Goal: Navigation & Orientation: Find specific page/section

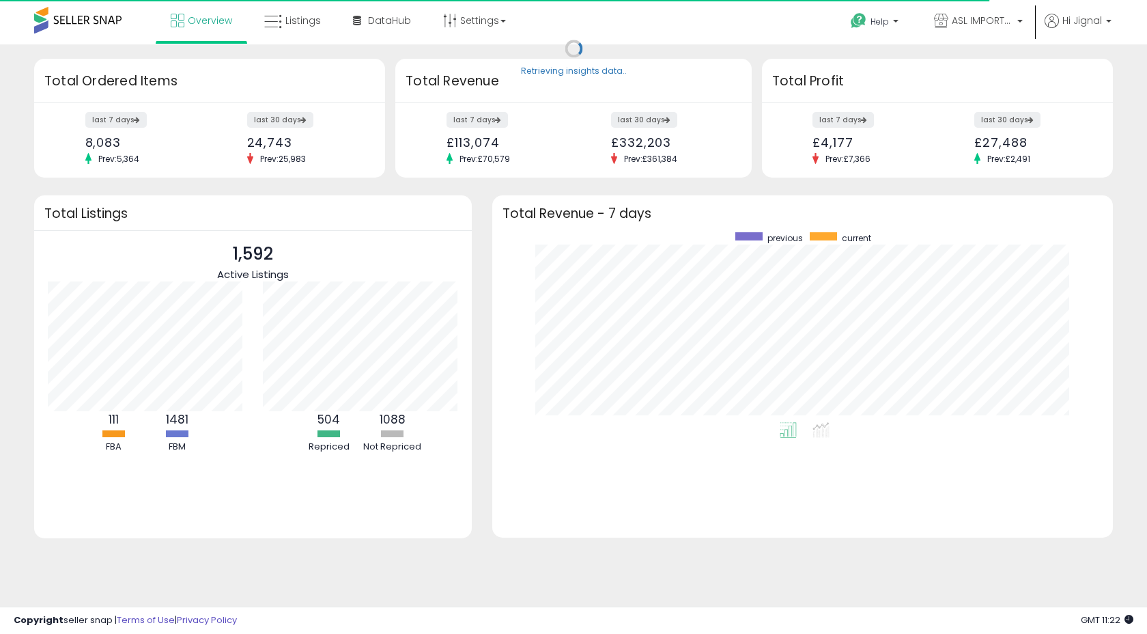
scroll to position [190, 593]
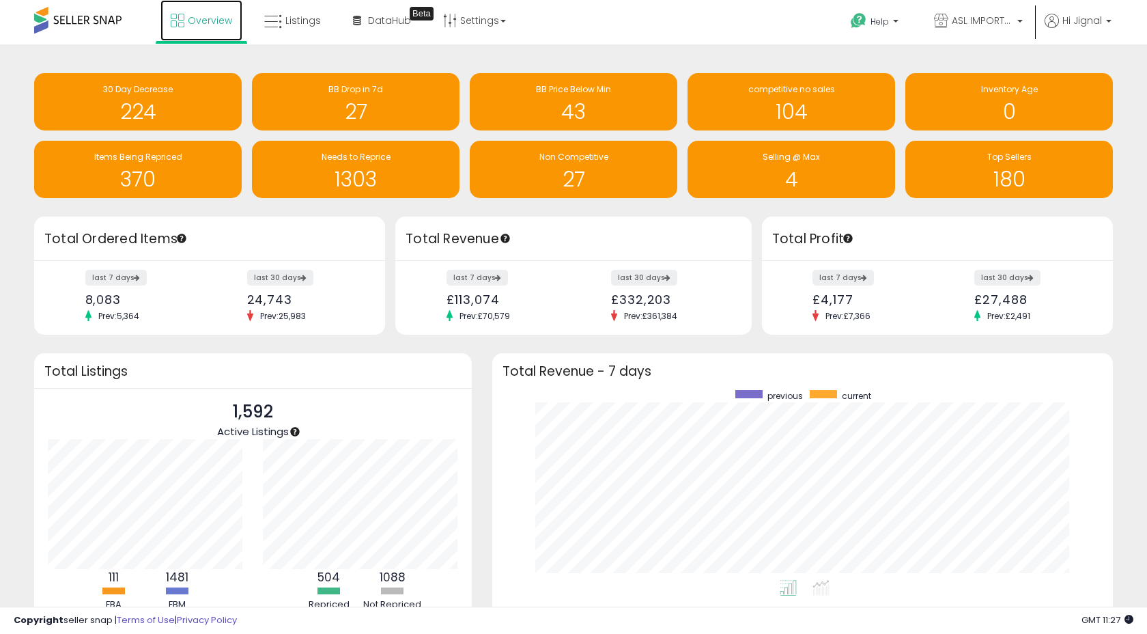
click at [201, 12] on link "Overview" at bounding box center [201, 20] width 82 height 41
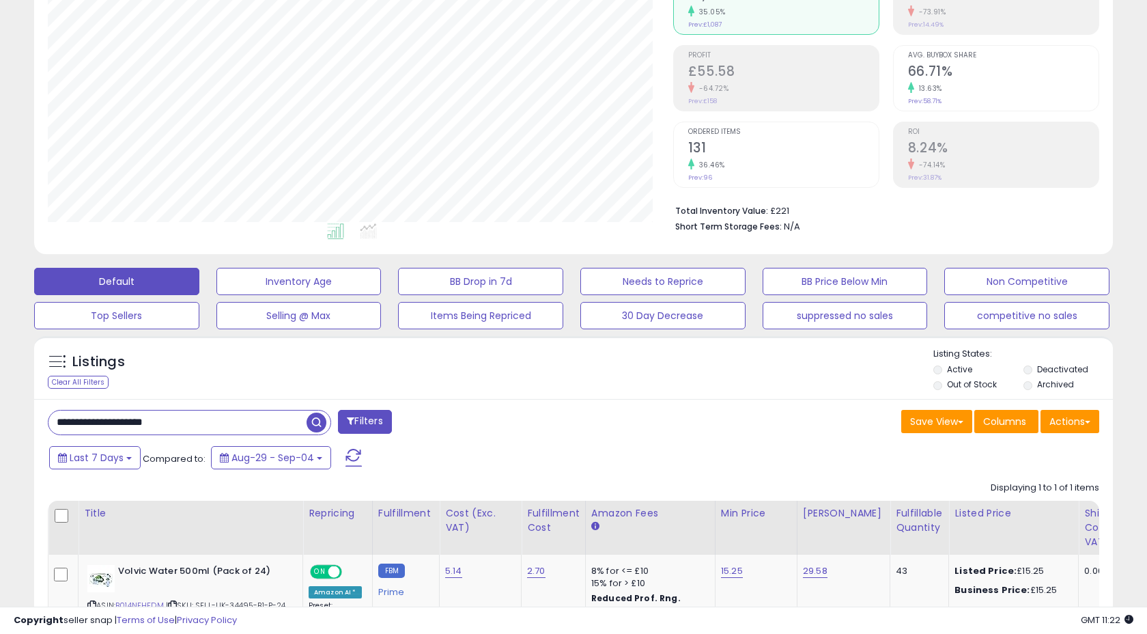
scroll to position [158, 0]
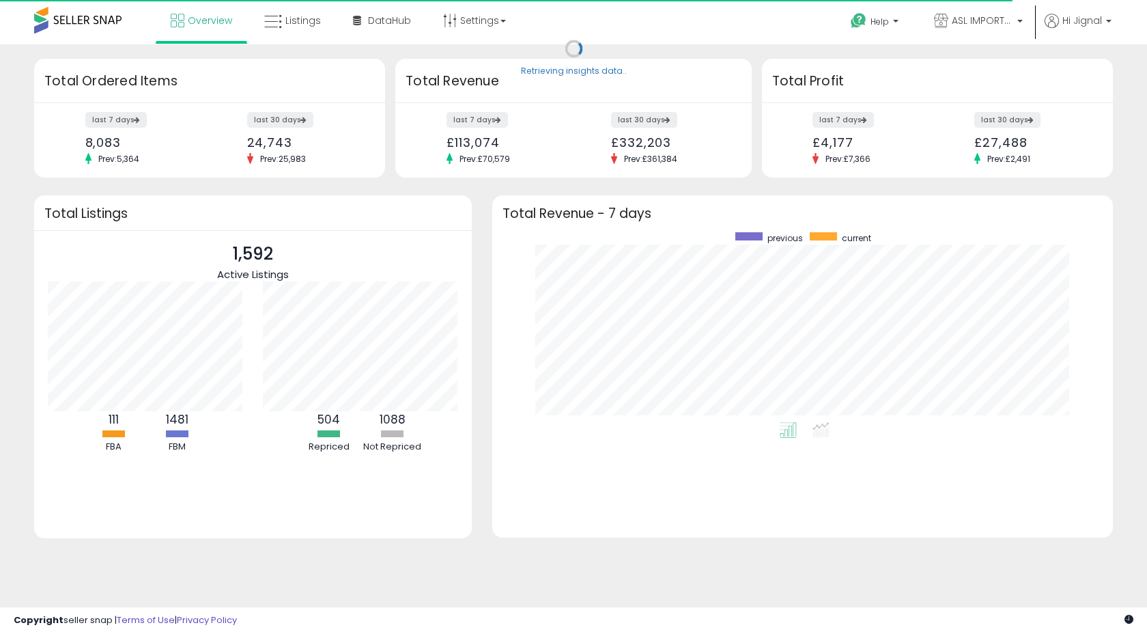
scroll to position [190, 593]
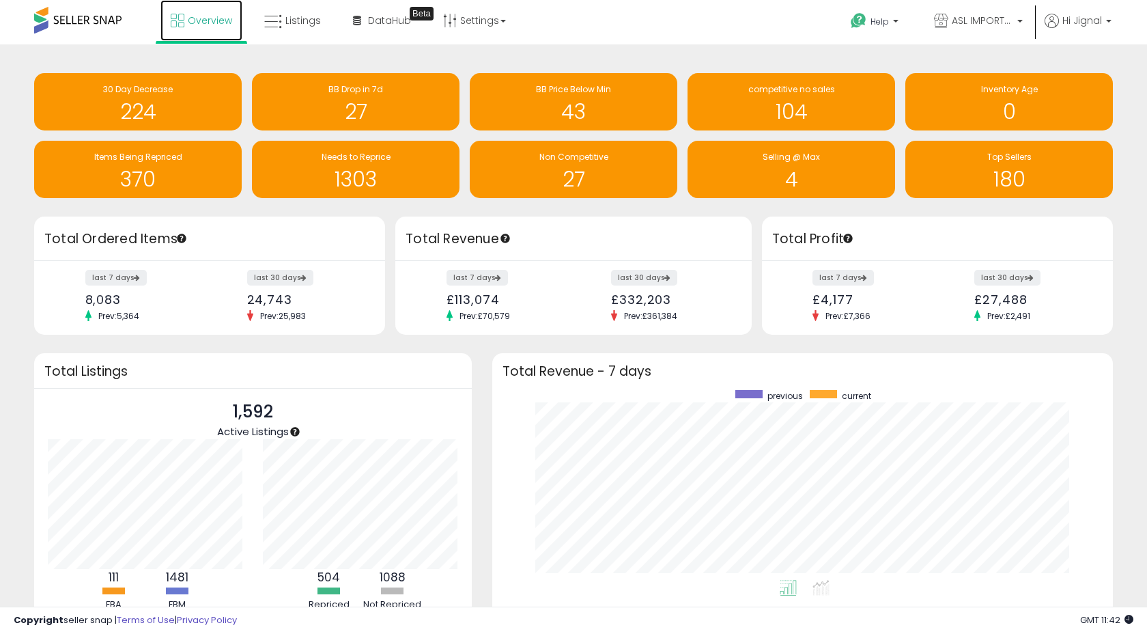
click at [188, 23] on span "Overview" at bounding box center [210, 21] width 44 height 14
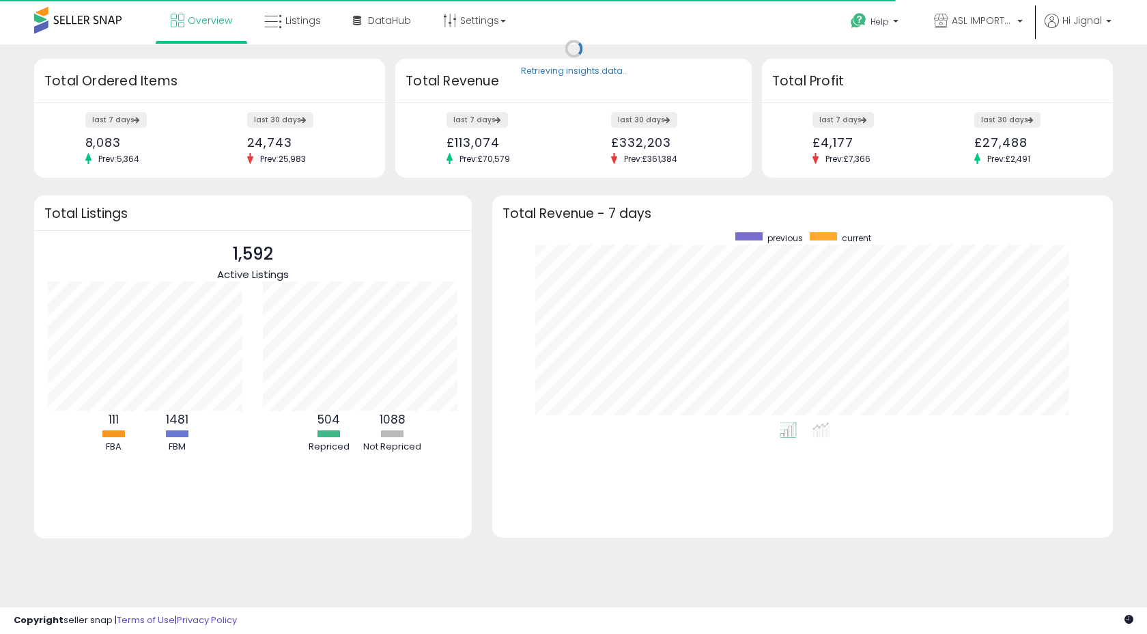
scroll to position [190, 593]
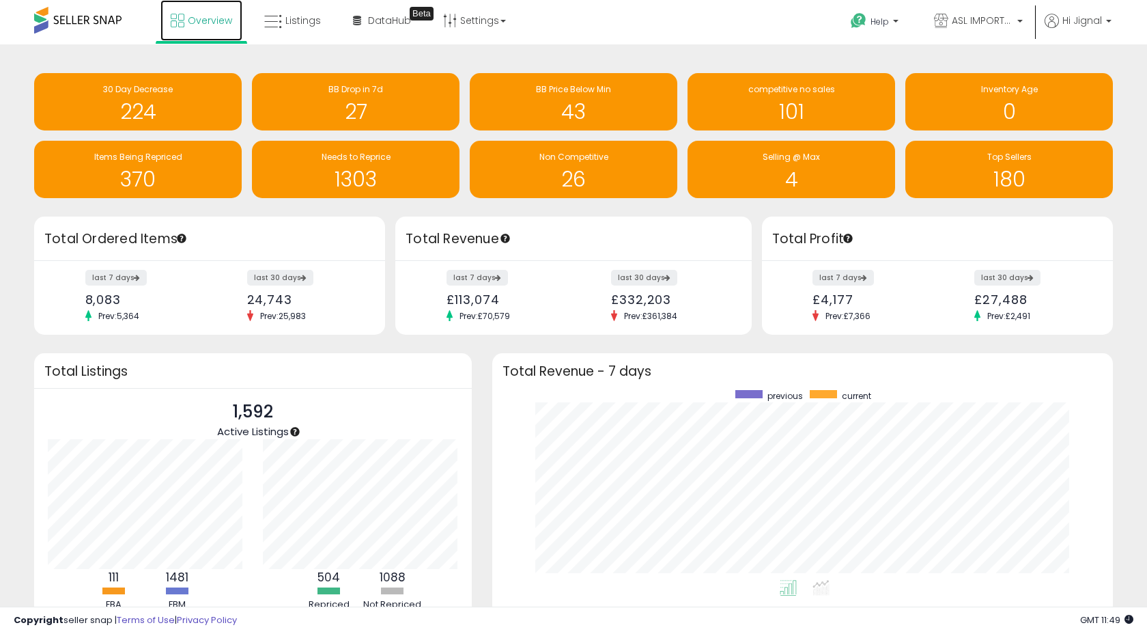
click at [214, 18] on span "Overview" at bounding box center [210, 21] width 44 height 14
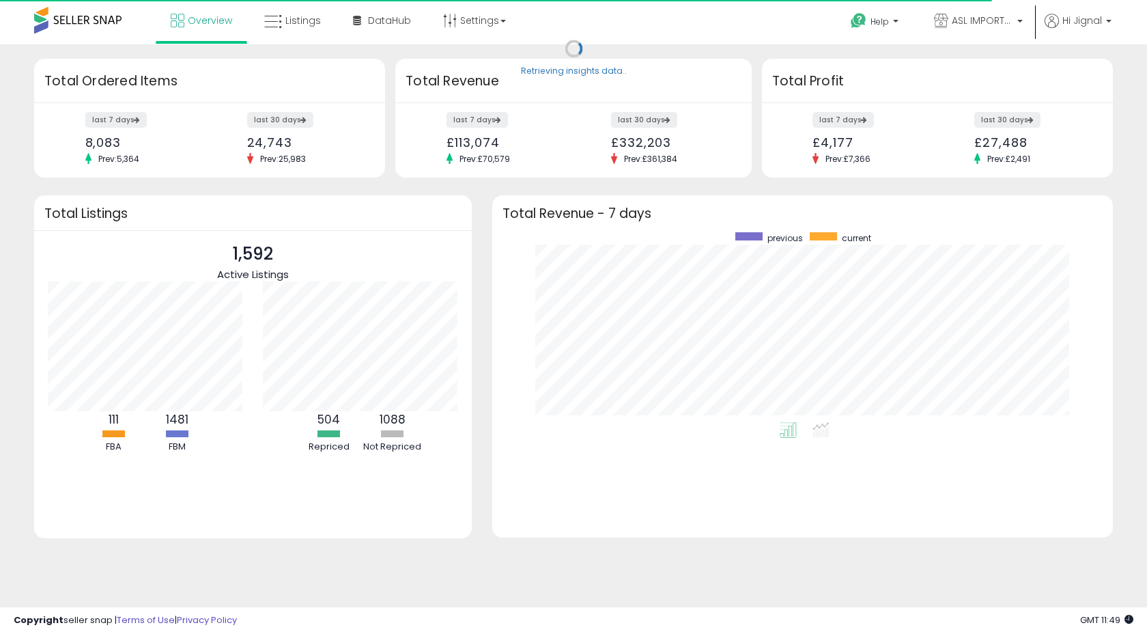
scroll to position [190, 593]
